Goal: Navigation & Orientation: Understand site structure

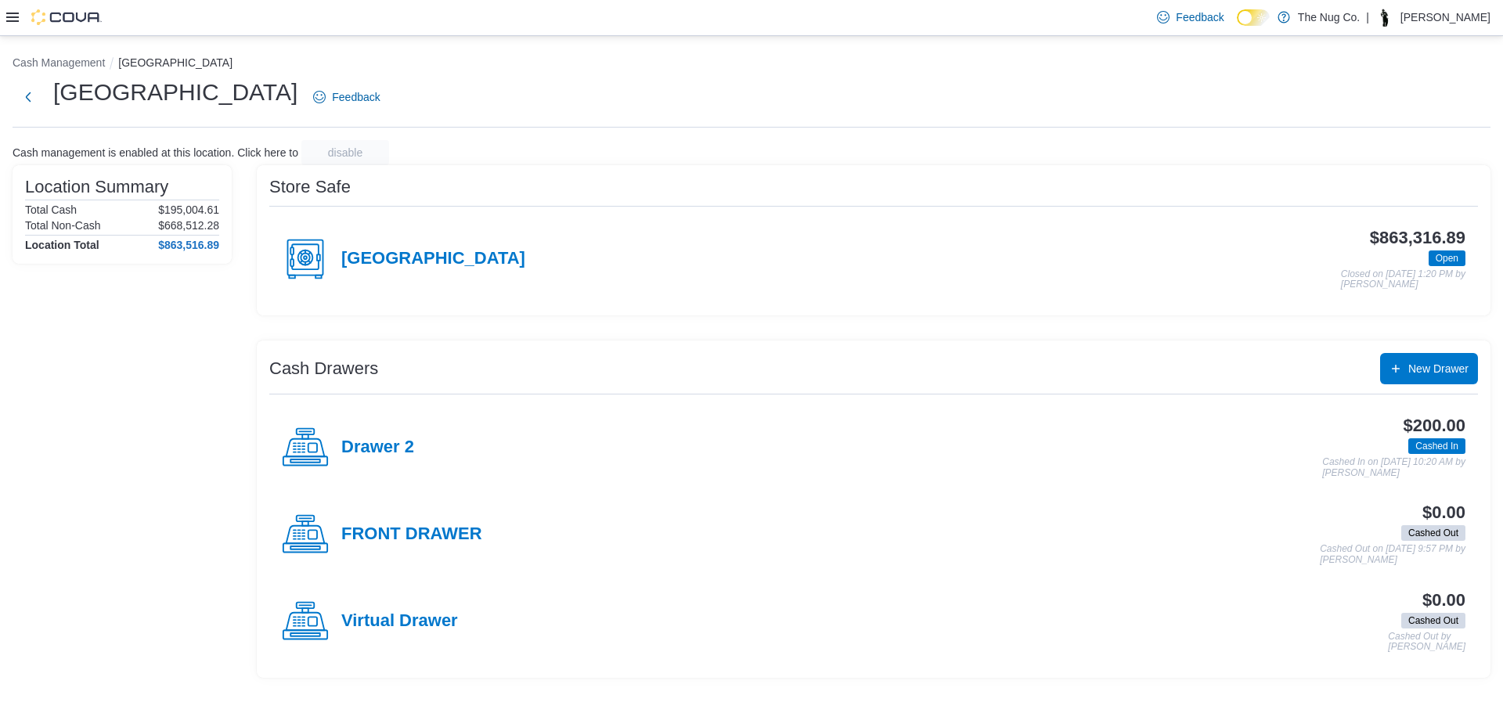
click at [16, 15] on icon at bounding box center [12, 17] width 13 height 13
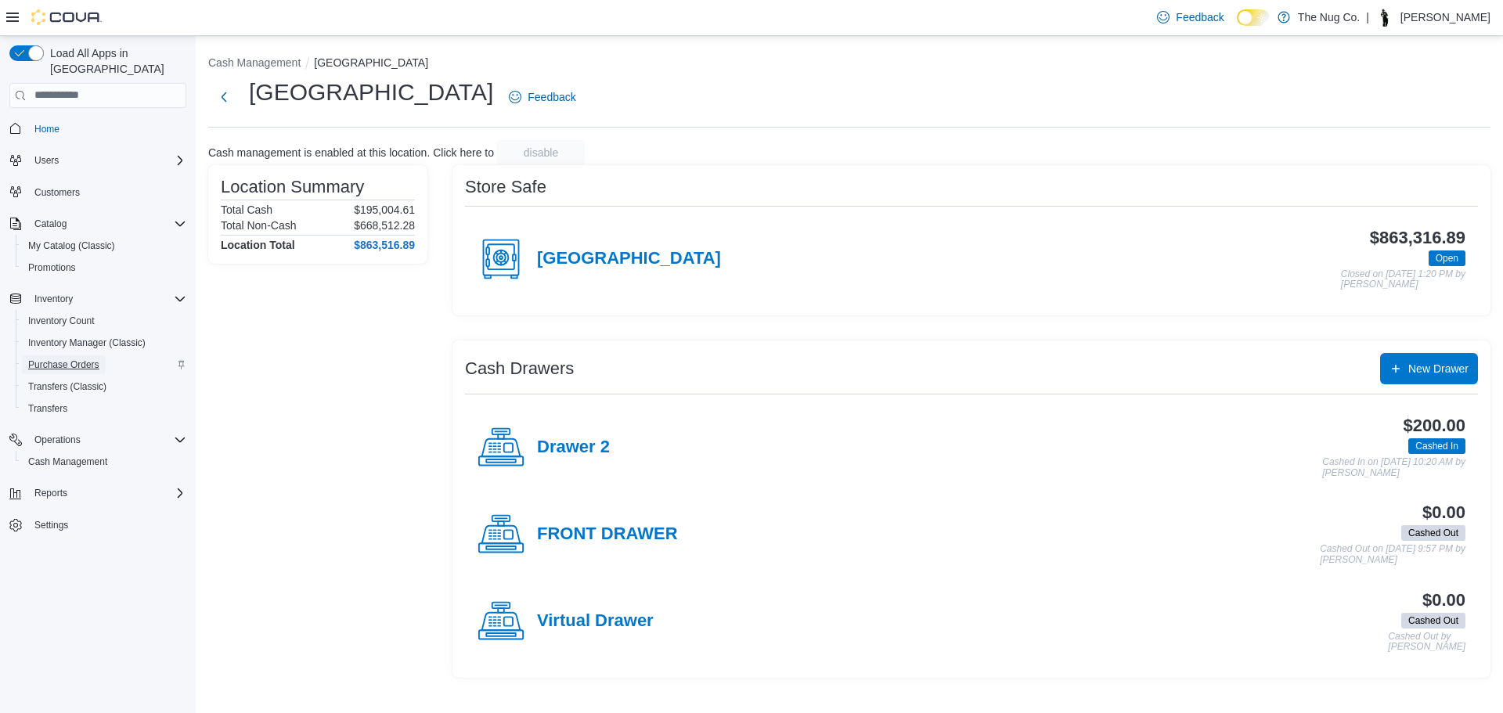
click at [41, 359] on span "Purchase Orders" at bounding box center [63, 365] width 71 height 13
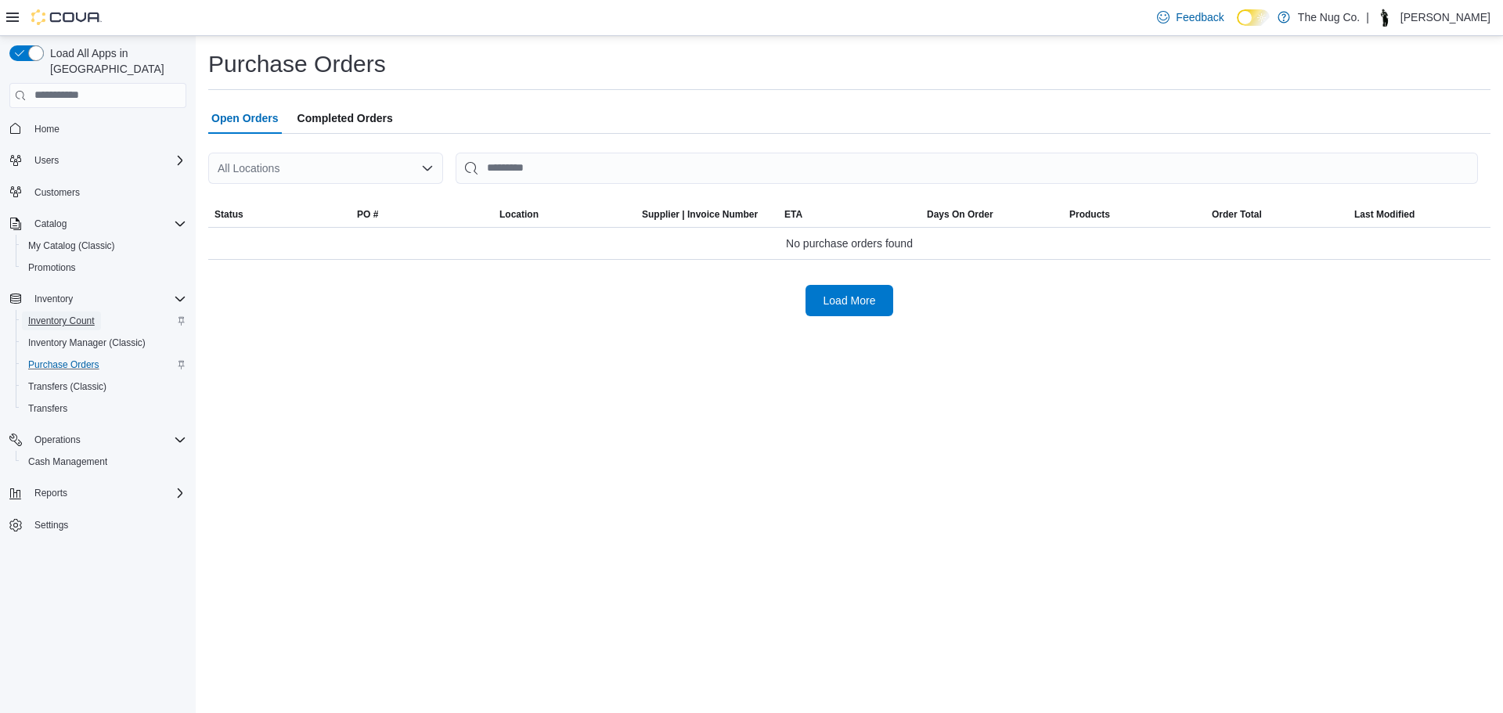
click at [52, 315] on span "Inventory Count" at bounding box center [61, 321] width 67 height 13
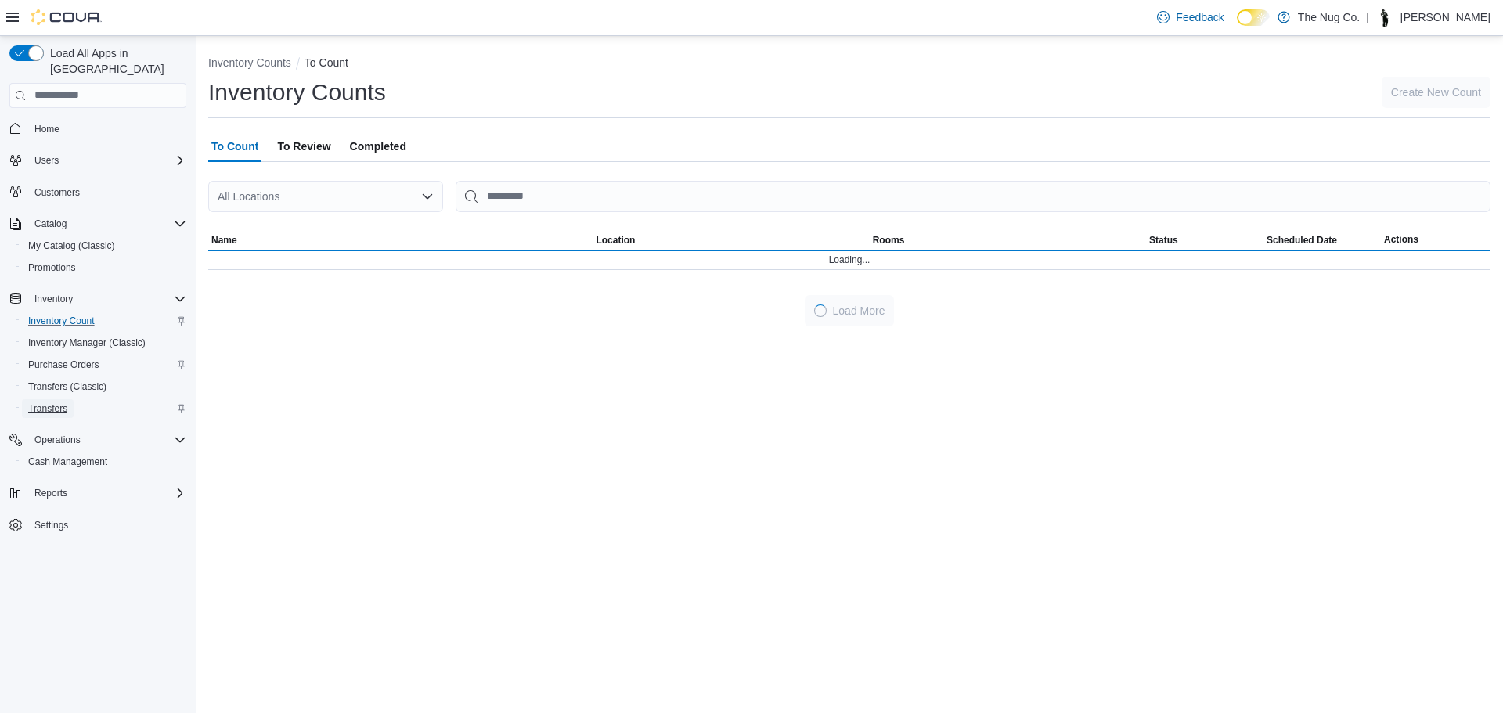
click at [56, 402] on span "Transfers" at bounding box center [47, 408] width 39 height 13
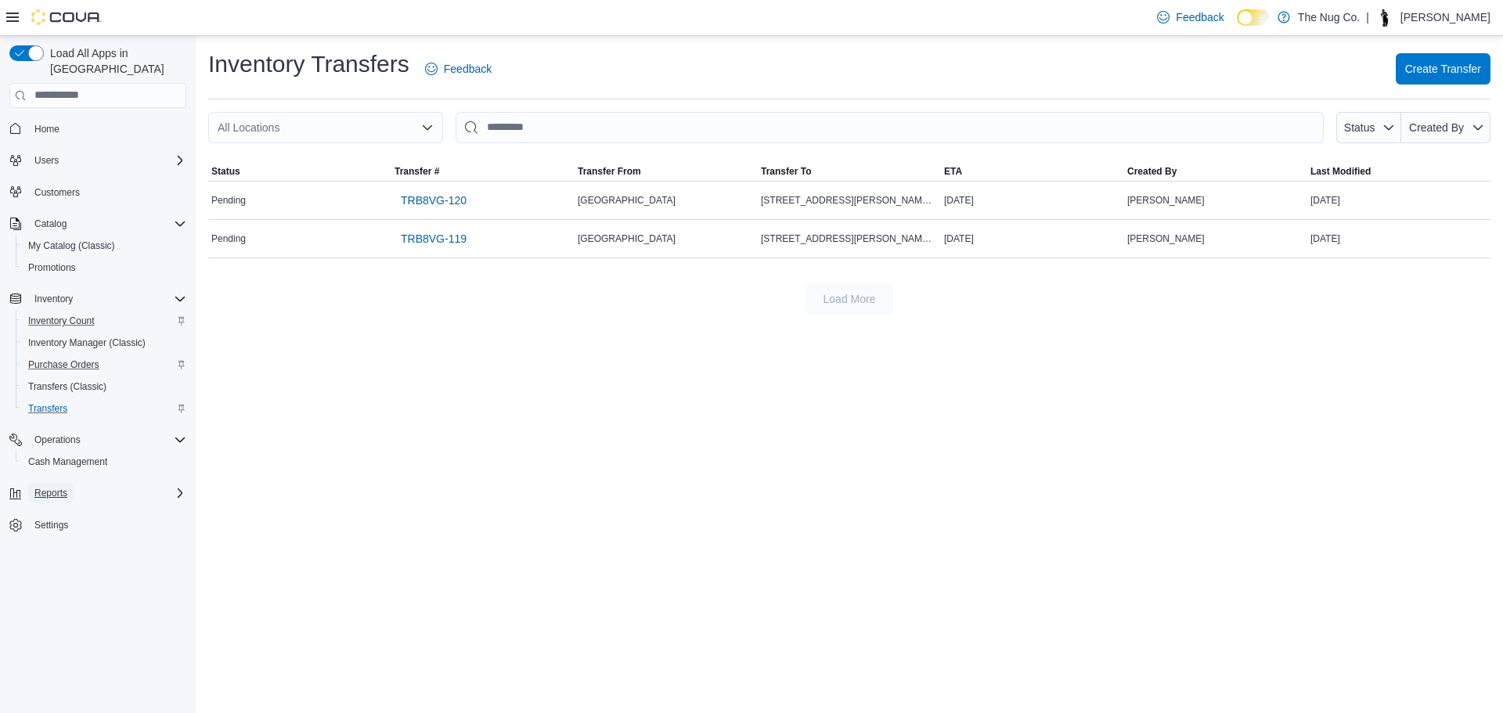
click at [56, 487] on span "Reports" at bounding box center [50, 493] width 33 height 13
click at [56, 509] on span "Dashboards" at bounding box center [59, 515] width 63 height 13
click at [52, 151] on span "Users" at bounding box center [46, 160] width 24 height 19
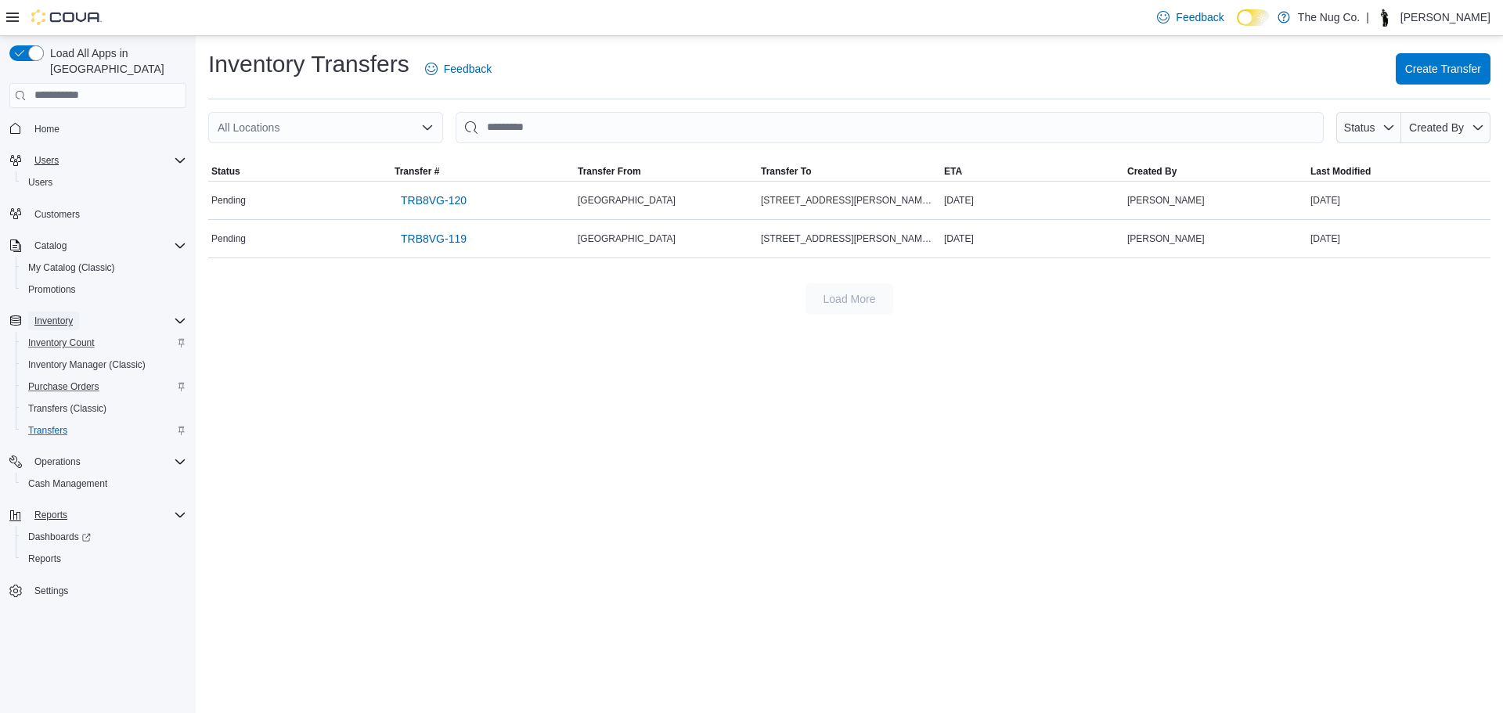
click at [52, 315] on span "Inventory" at bounding box center [53, 321] width 38 height 13
click at [15, 9] on div at bounding box center [54, 17] width 96 height 16
click at [13, 15] on icon at bounding box center [12, 17] width 13 height 13
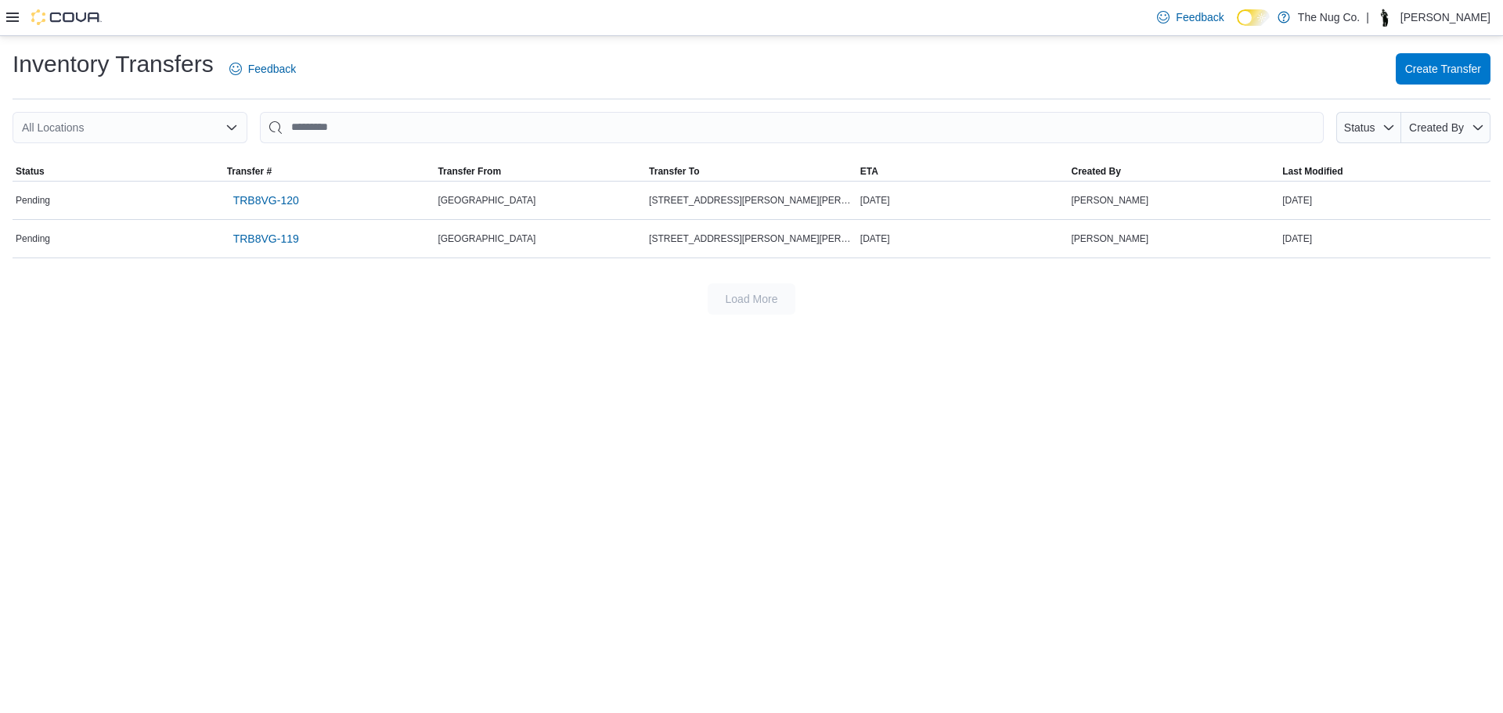
click at [13, 15] on icon at bounding box center [12, 17] width 13 height 13
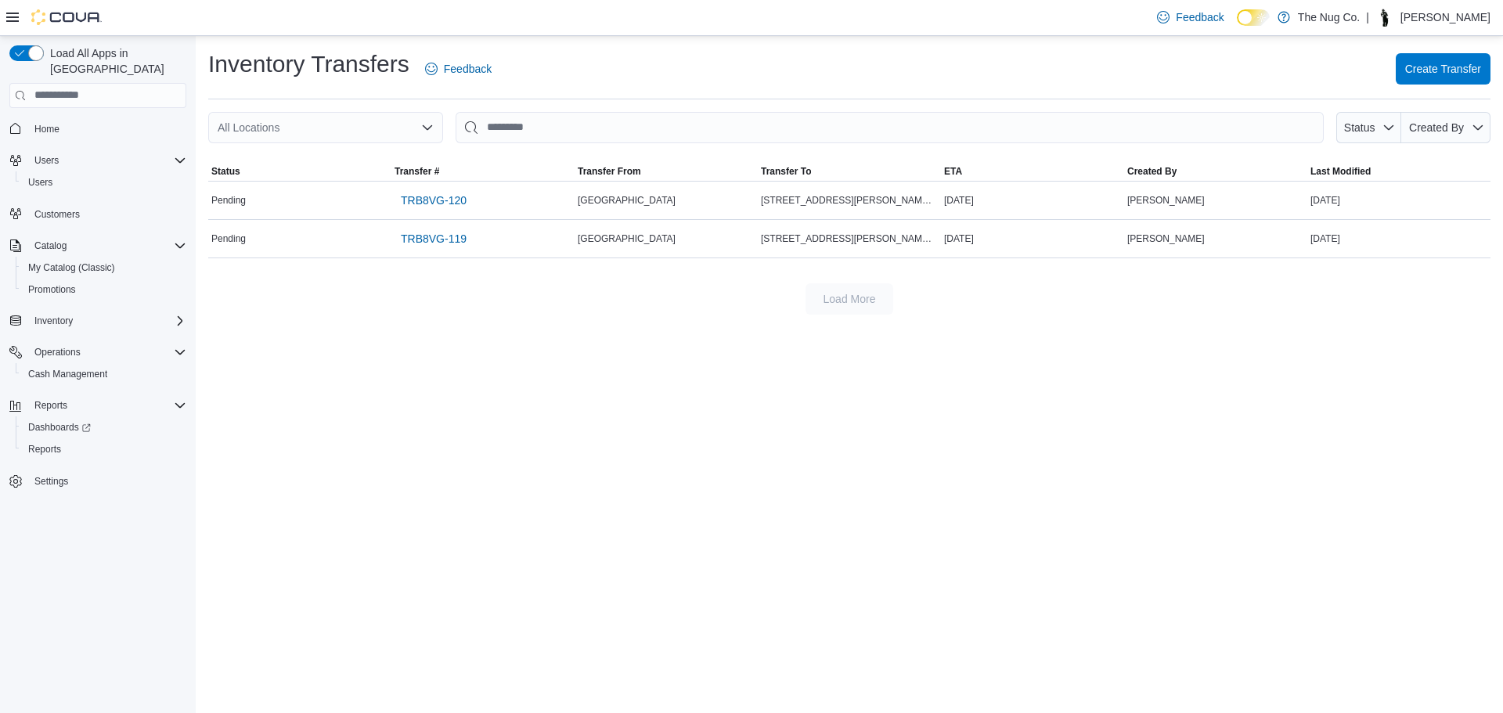
click at [38, 14] on img at bounding box center [66, 17] width 70 height 16
